Goal: Task Accomplishment & Management: Use online tool/utility

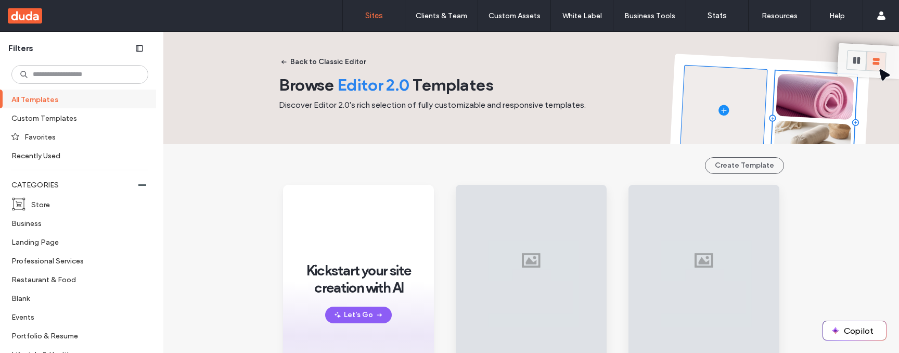
click at [378, 14] on label "Sites" at bounding box center [374, 15] width 18 height 9
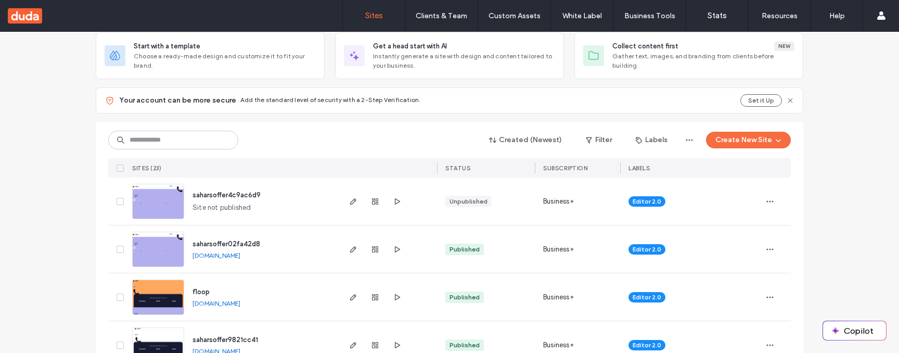
scroll to position [80, 0]
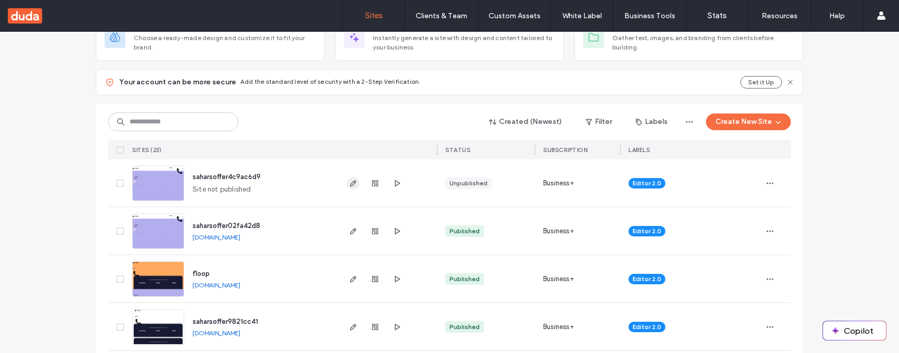
click at [351, 185] on icon "button" at bounding box center [353, 183] width 8 height 8
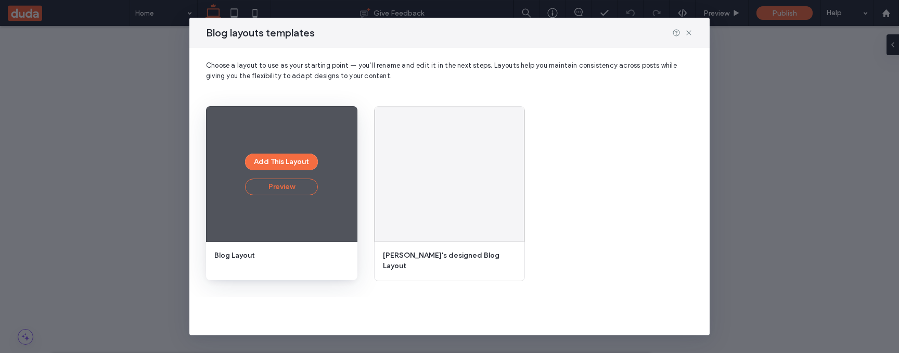
click at [309, 193] on button "Preview" at bounding box center [281, 186] width 73 height 17
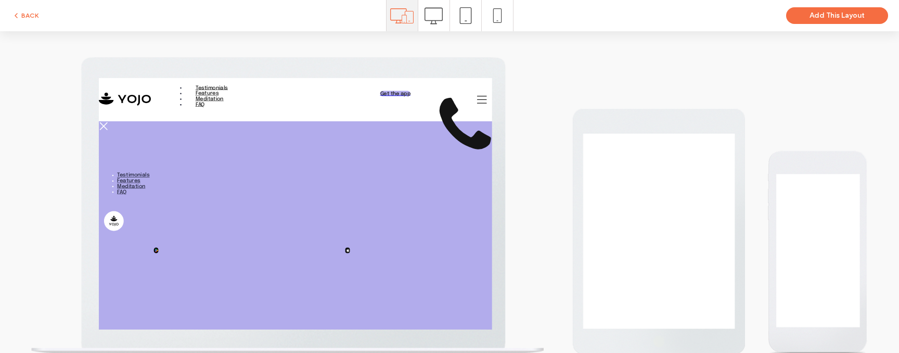
click at [435, 16] on icon at bounding box center [434, 16] width 18 height 18
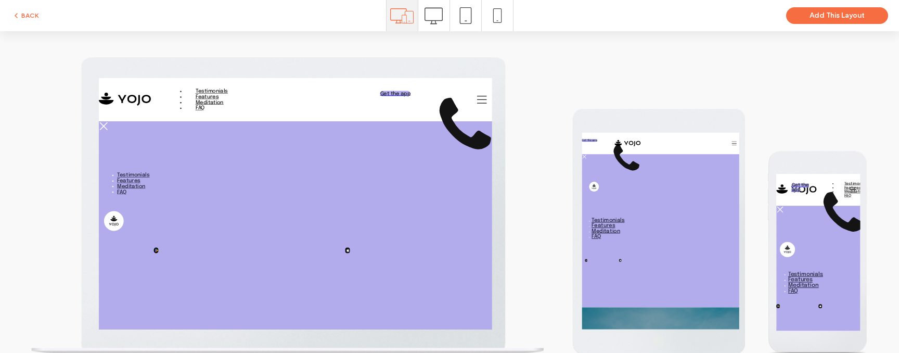
click at [435, 19] on icon at bounding box center [434, 16] width 18 height 18
drag, startPoint x: 469, startPoint y: 18, endPoint x: 478, endPoint y: 36, distance: 20.0
click at [468, 18] on icon at bounding box center [465, 15] width 17 height 17
drag, startPoint x: 492, startPoint y: 18, endPoint x: 508, endPoint y: 59, distance: 44.2
click at [492, 19] on icon at bounding box center [497, 15] width 15 height 15
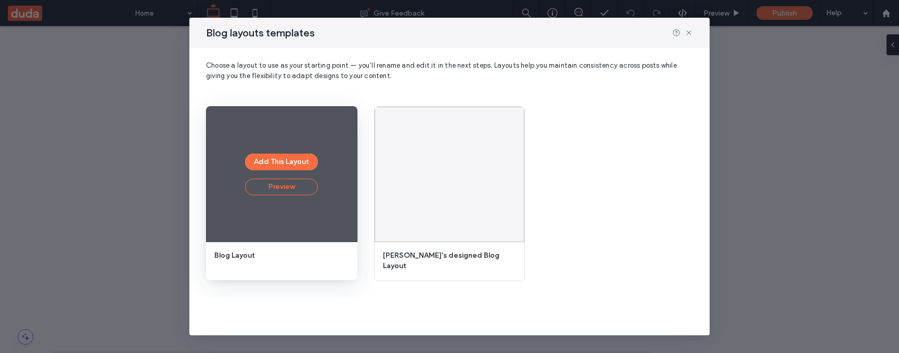
click at [292, 187] on button "Preview" at bounding box center [281, 186] width 73 height 17
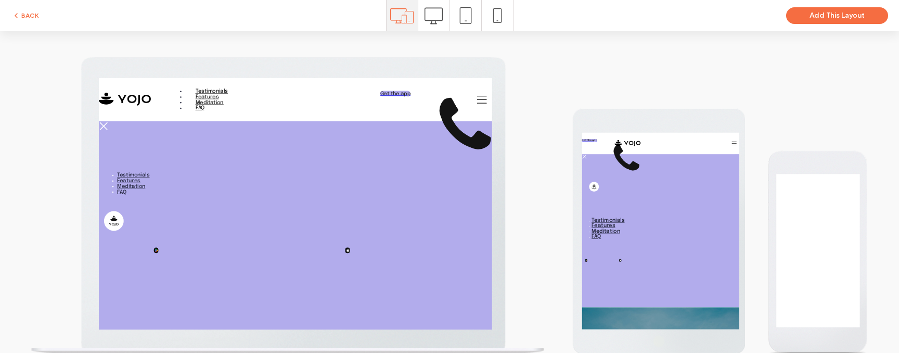
click at [434, 16] on icon at bounding box center [434, 16] width 18 height 18
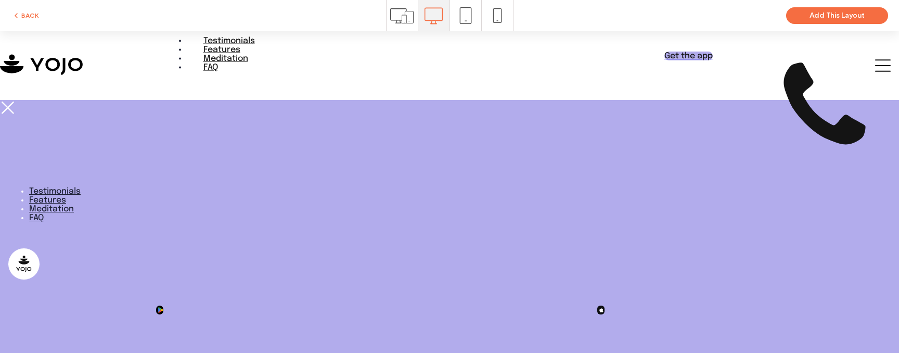
click at [459, 18] on icon at bounding box center [465, 15] width 17 height 17
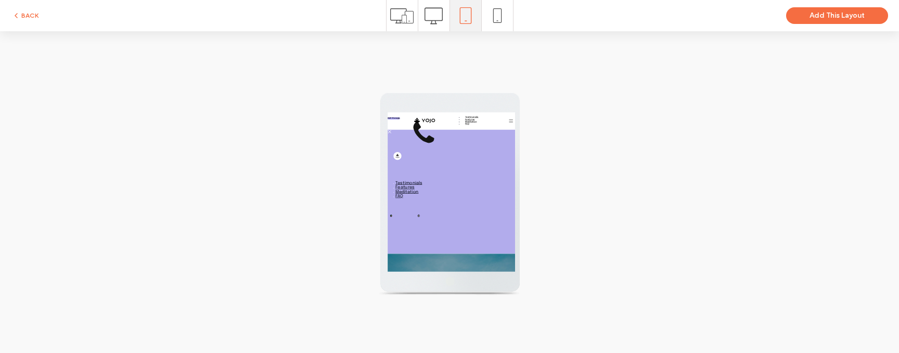
click at [496, 29] on span at bounding box center [497, 15] width 15 height 31
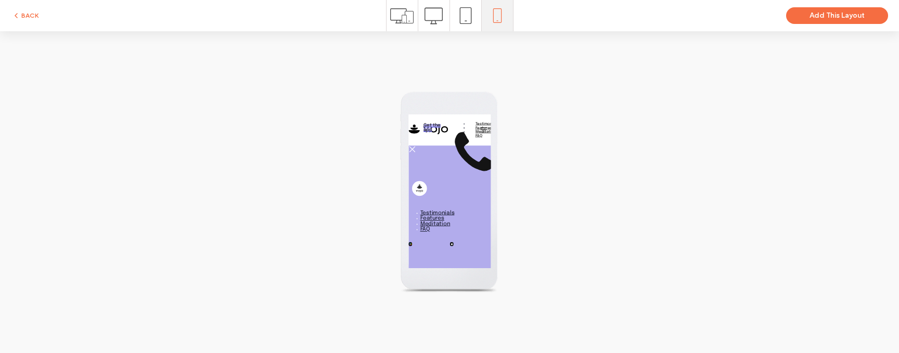
click at [395, 16] on icon at bounding box center [401, 15] width 23 height 23
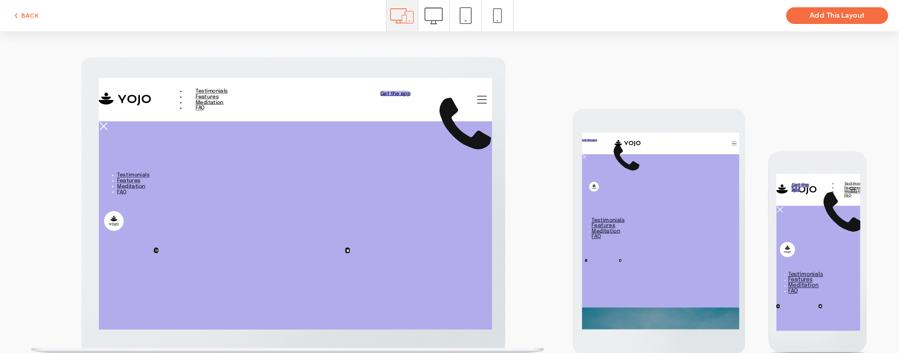
click at [35, 15] on button "BACK" at bounding box center [25, 15] width 27 height 12
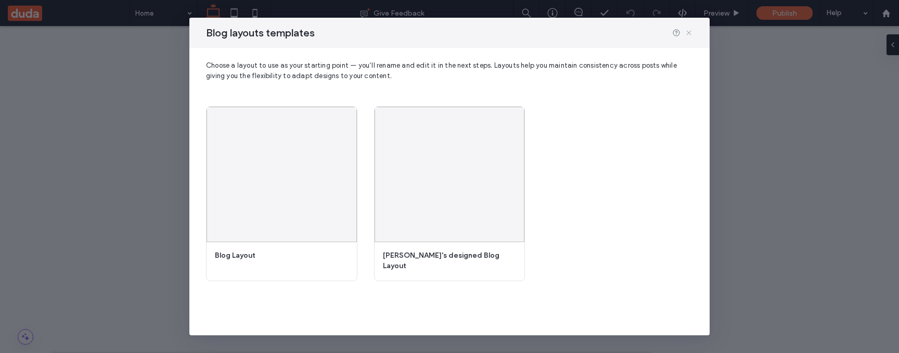
click at [692, 33] on icon at bounding box center [689, 33] width 8 height 8
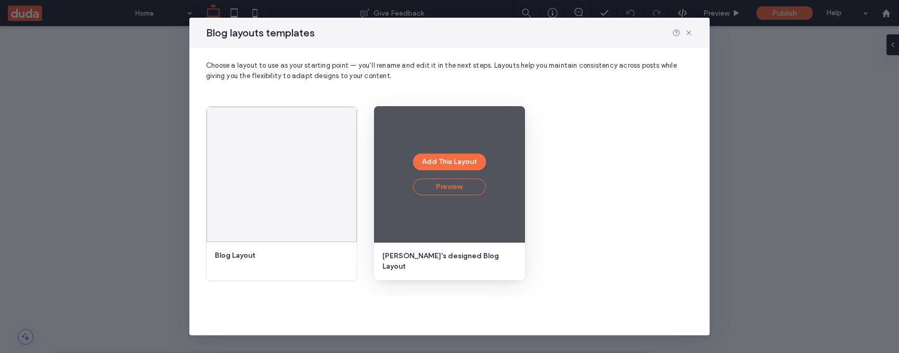
click at [447, 189] on button "Preview" at bounding box center [449, 186] width 73 height 17
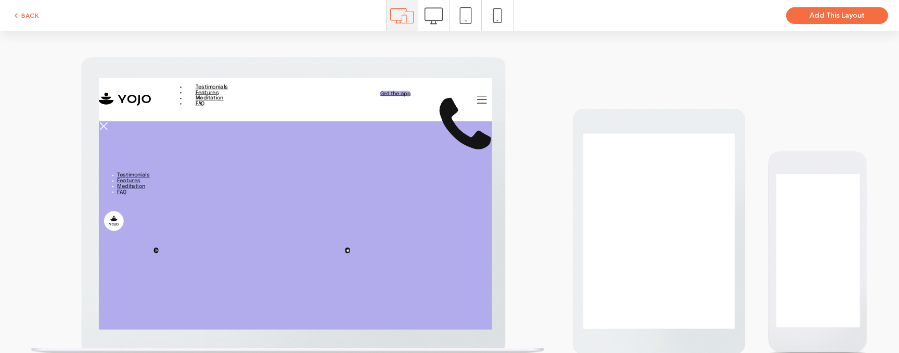
click at [440, 19] on icon at bounding box center [434, 16] width 18 height 18
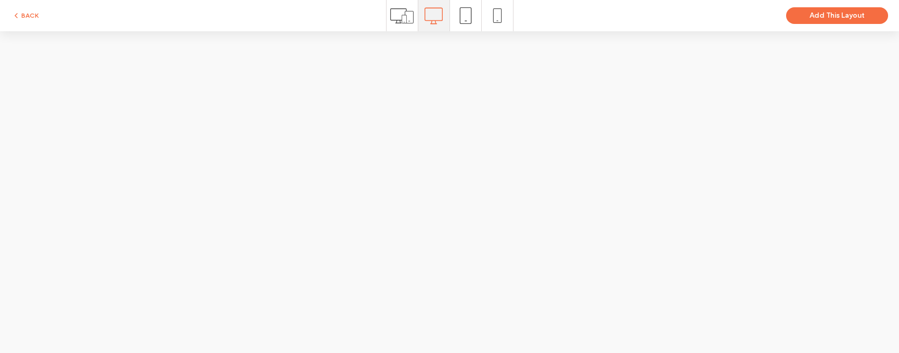
click at [468, 25] on span at bounding box center [465, 15] width 17 height 31
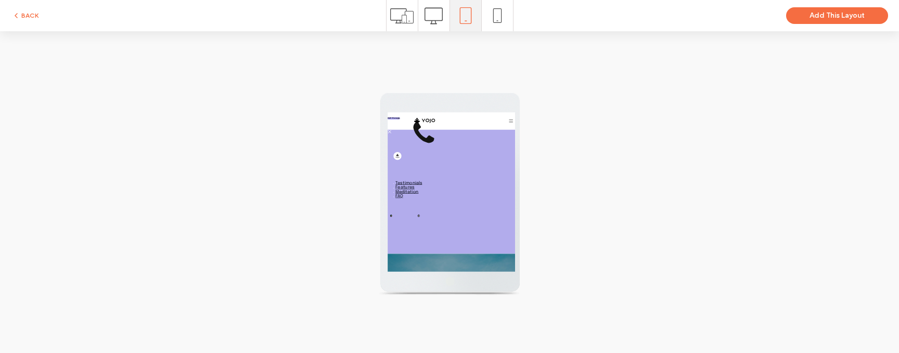
click at [489, 22] on div at bounding box center [497, 15] width 31 height 31
click at [493, 21] on use at bounding box center [497, 15] width 8 height 15
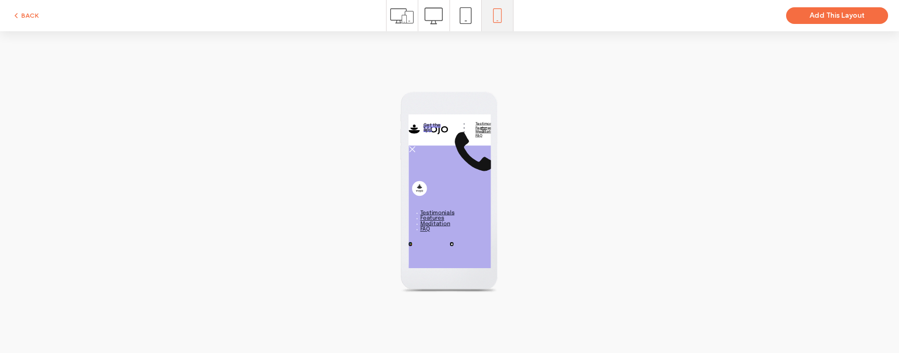
click at [37, 17] on button "BACK" at bounding box center [25, 15] width 27 height 12
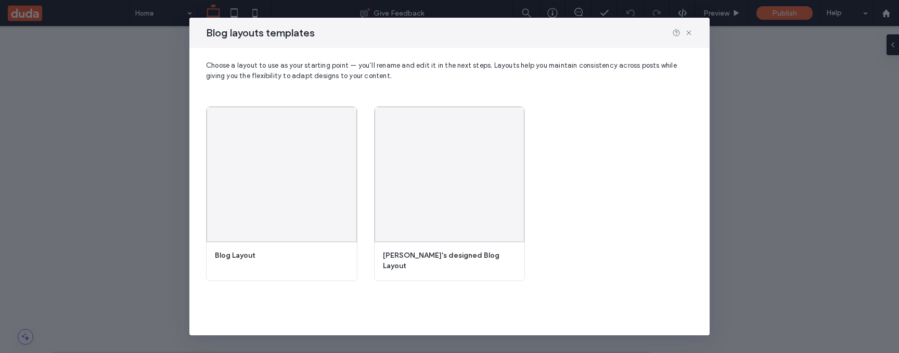
click at [612, 152] on div "Add This Layout Preview Blog Layout Add This Layout Preview [PERSON_NAME]'s des…" at bounding box center [449, 193] width 487 height 182
click at [690, 36] on icon at bounding box center [689, 33] width 8 height 8
